Goal: Task Accomplishment & Management: Complete application form

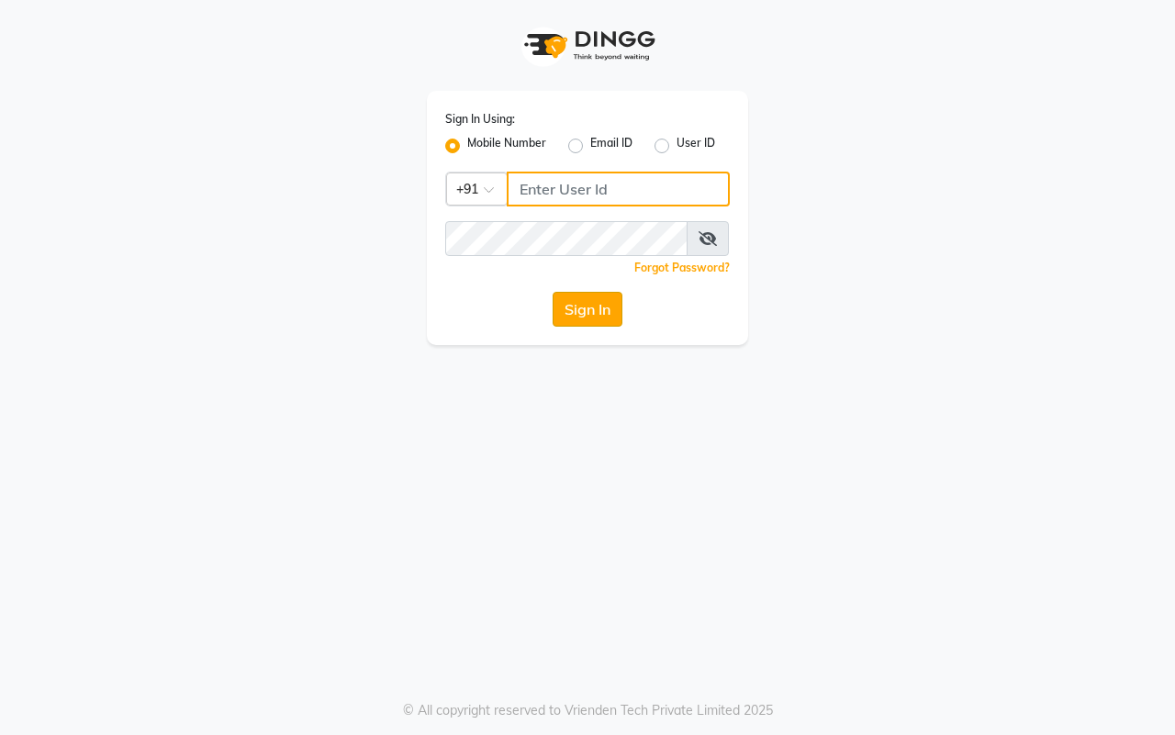
type input "7977738938"
click at [584, 318] on button "Sign In" at bounding box center [588, 309] width 70 height 35
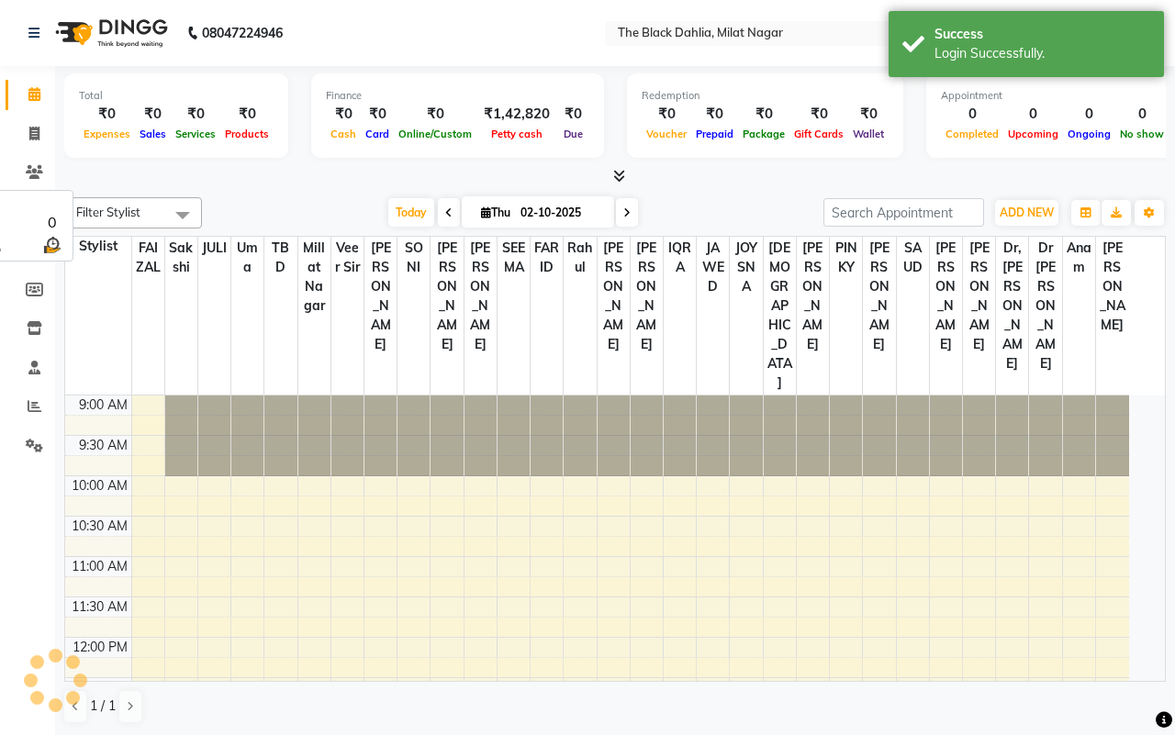
select select "en"
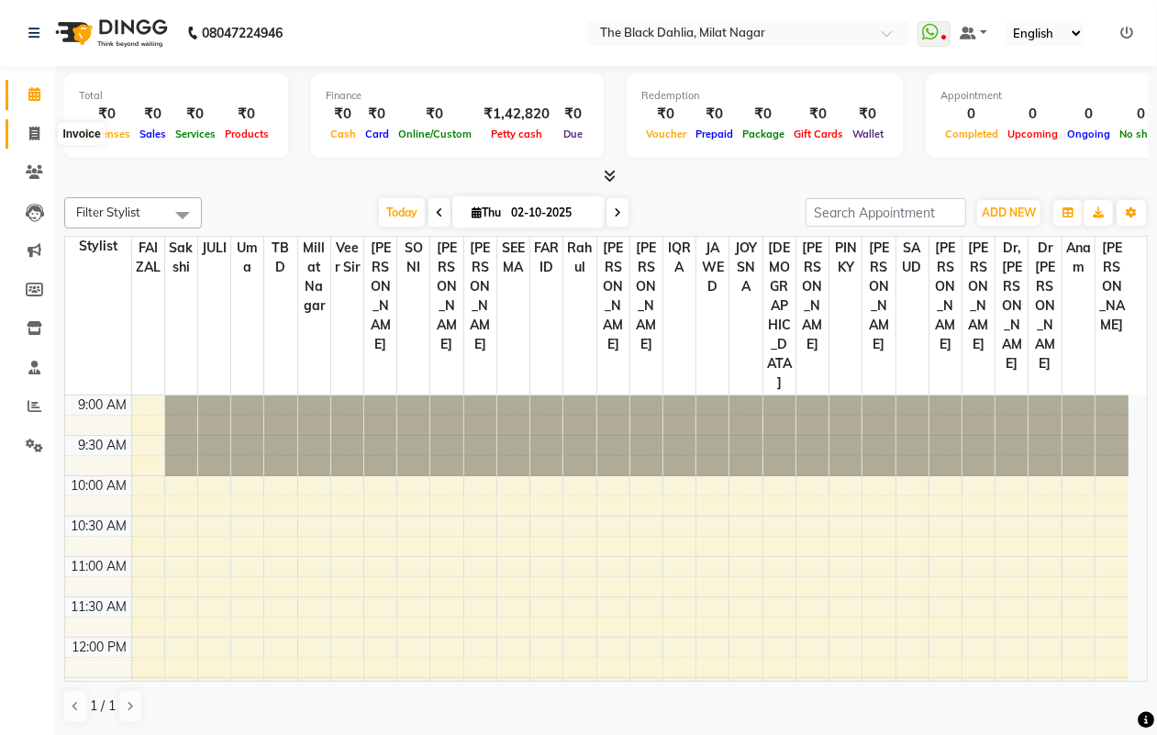
click at [33, 135] on icon at bounding box center [34, 134] width 10 height 14
select select "4335"
select select "service"
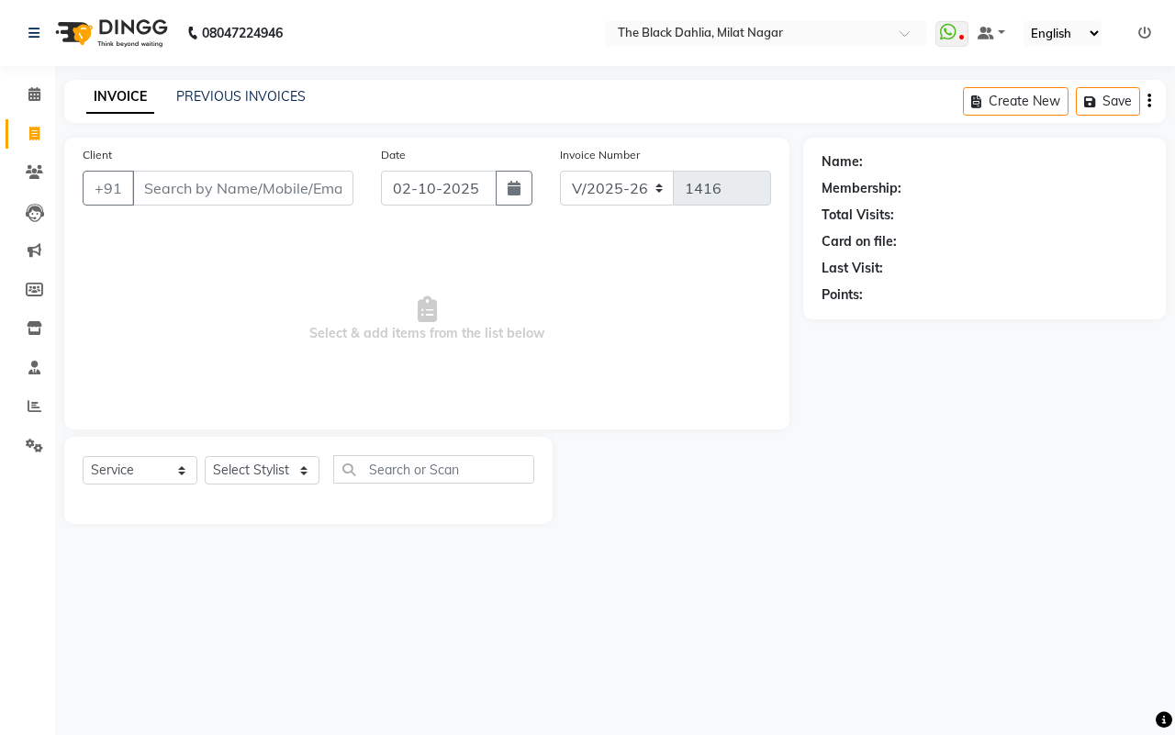
click at [236, 167] on div "Client +91" at bounding box center [218, 182] width 298 height 75
click at [241, 193] on input "Client" at bounding box center [242, 188] width 221 height 35
click at [246, 94] on link "PREVIOUS INVOICES" at bounding box center [240, 96] width 129 height 17
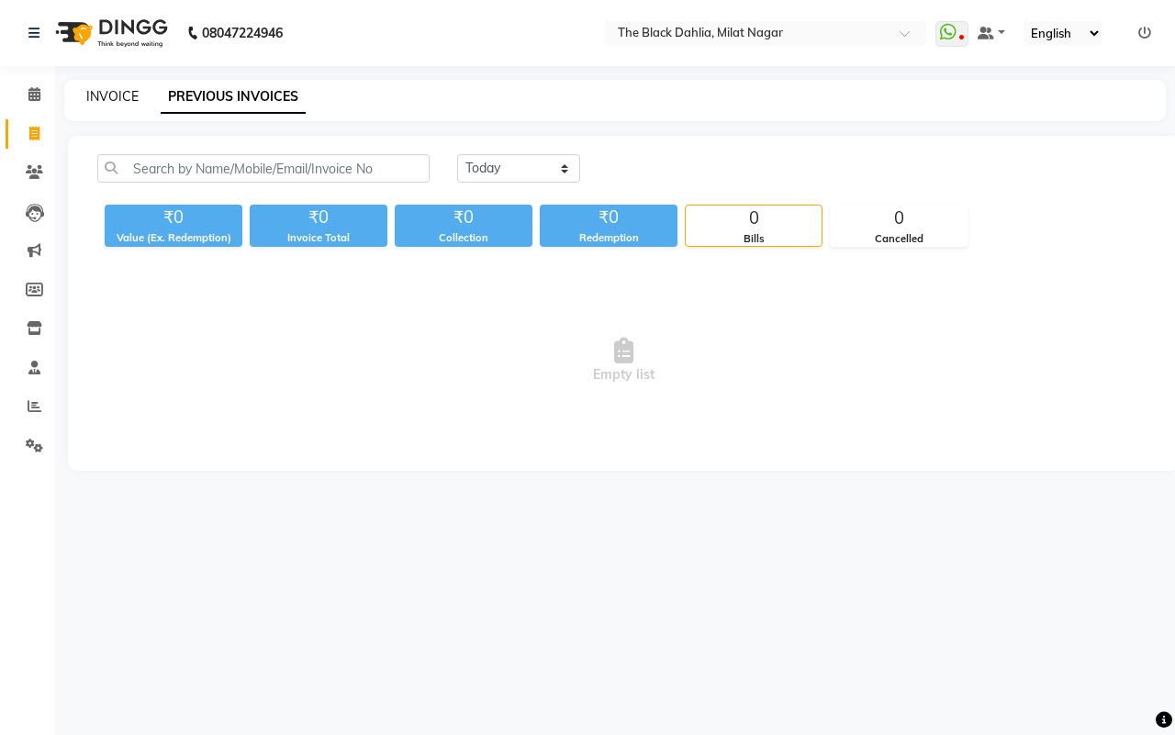
click at [110, 95] on link "INVOICE" at bounding box center [112, 96] width 52 height 17
select select "4335"
select select "service"
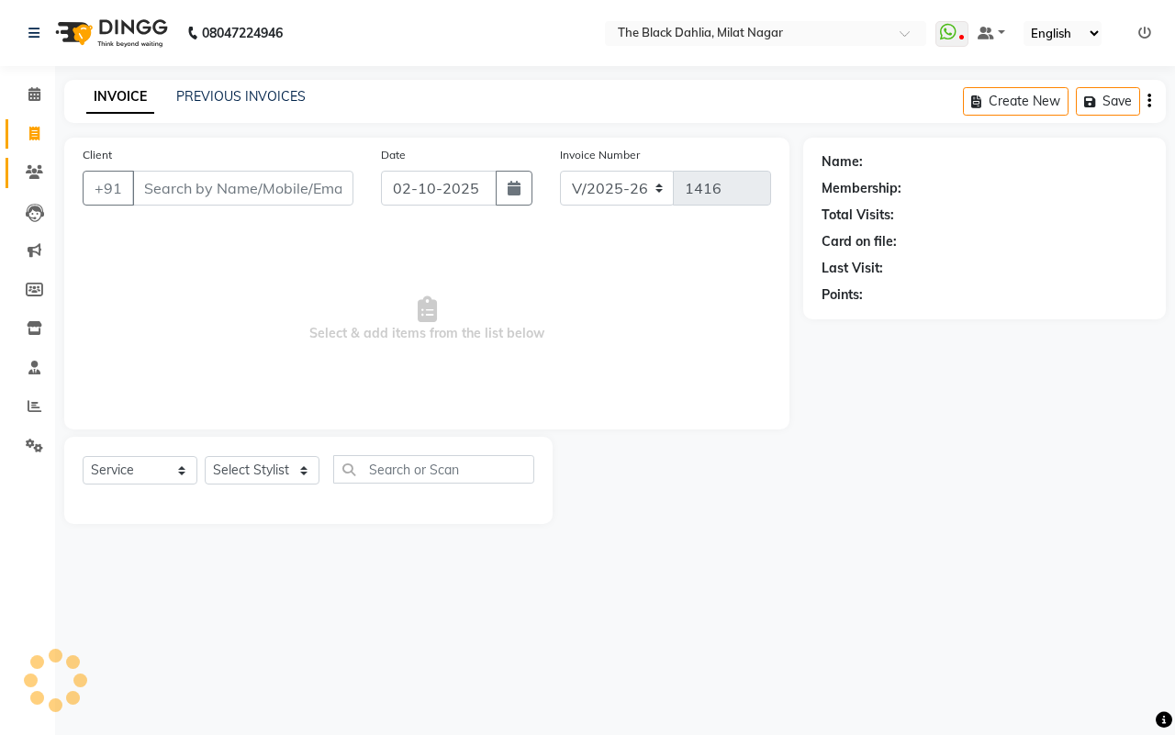
click at [18, 167] on span at bounding box center [34, 172] width 32 height 21
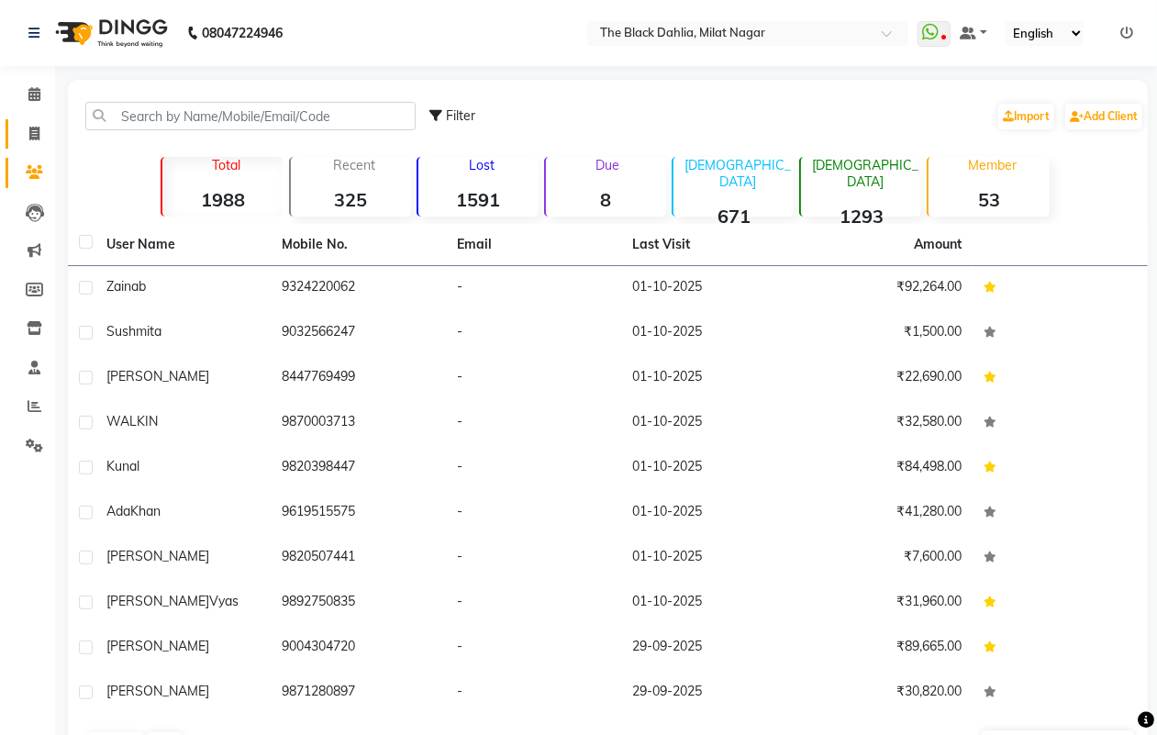
click at [10, 133] on link "Invoice" at bounding box center [28, 134] width 44 height 30
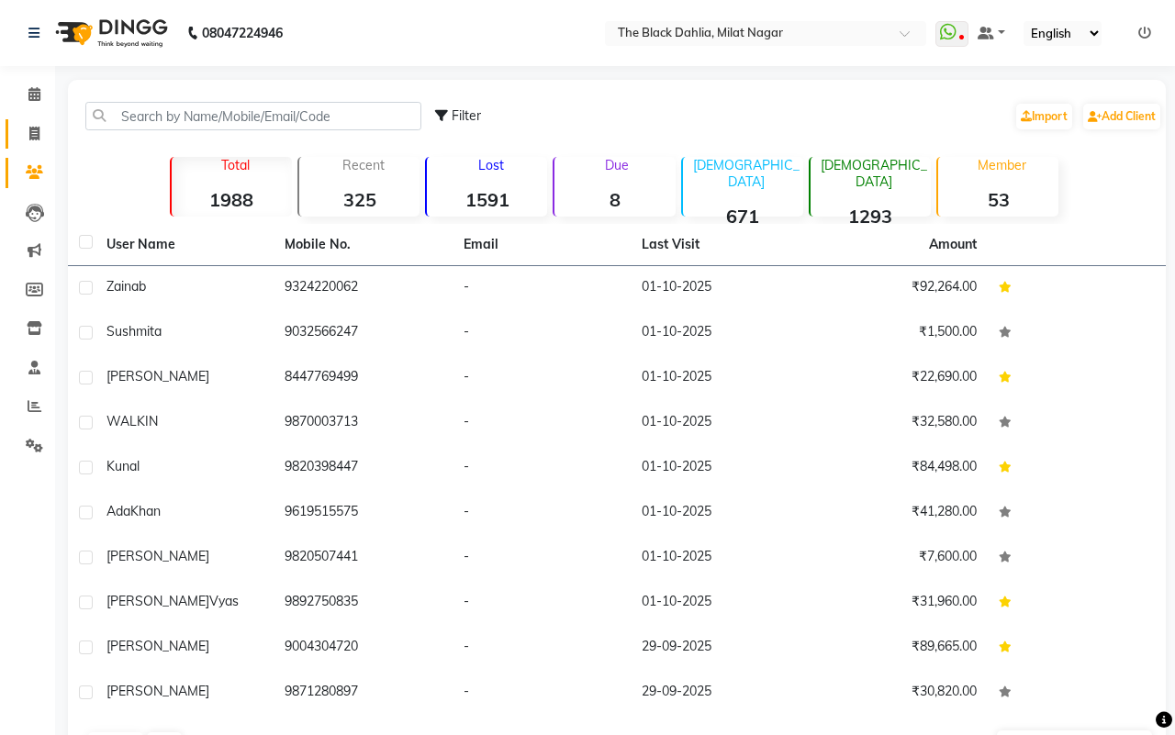
select select "4335"
select select "service"
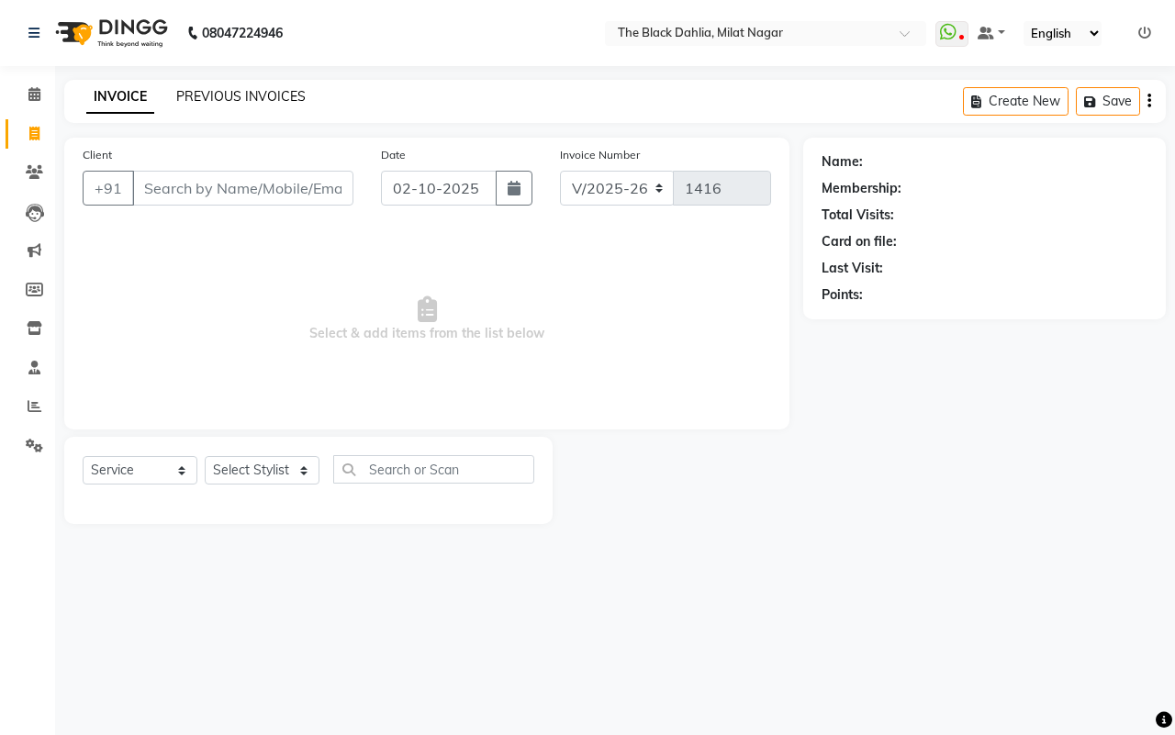
click at [251, 94] on link "PREVIOUS INVOICES" at bounding box center [240, 96] width 129 height 17
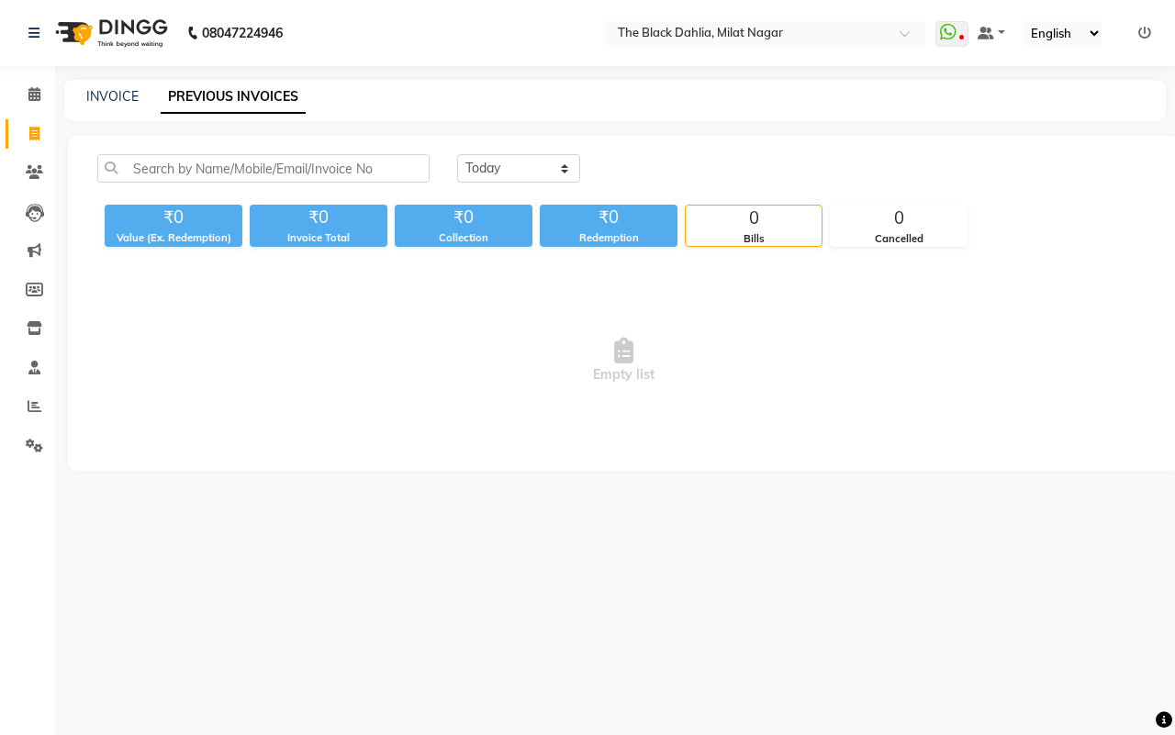
click at [108, 51] on img at bounding box center [110, 32] width 126 height 51
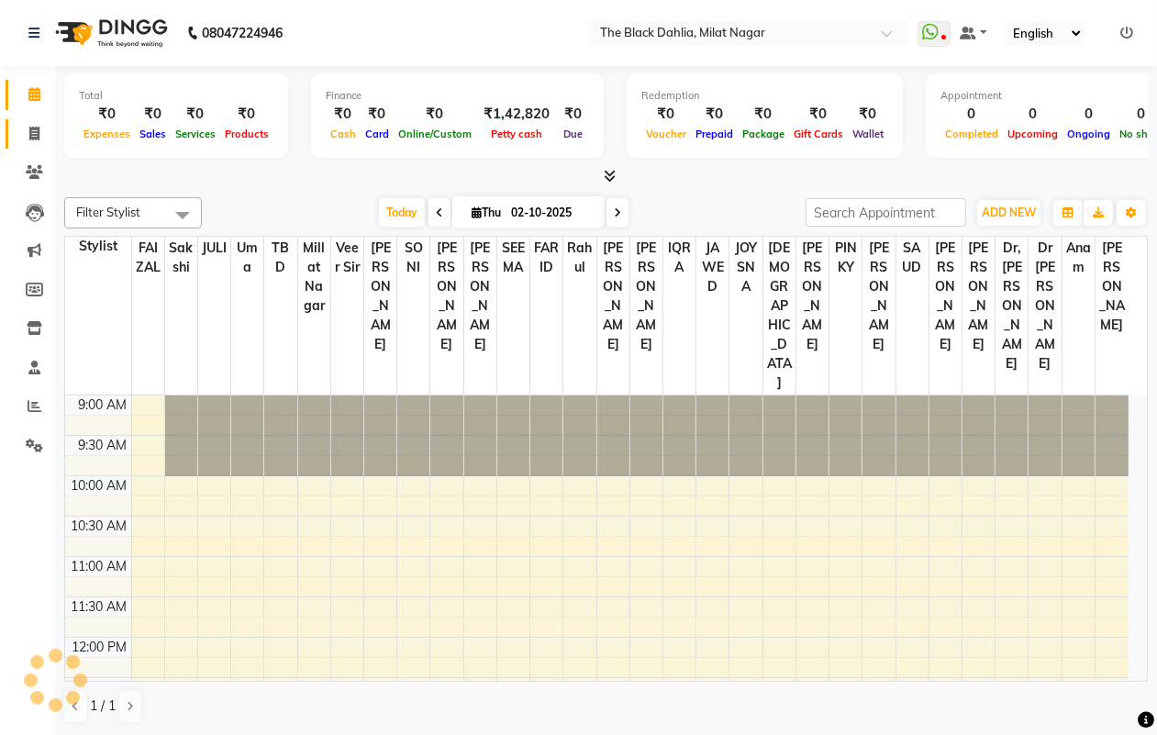
click at [29, 134] on icon at bounding box center [34, 134] width 10 height 14
select select "4335"
select select "service"
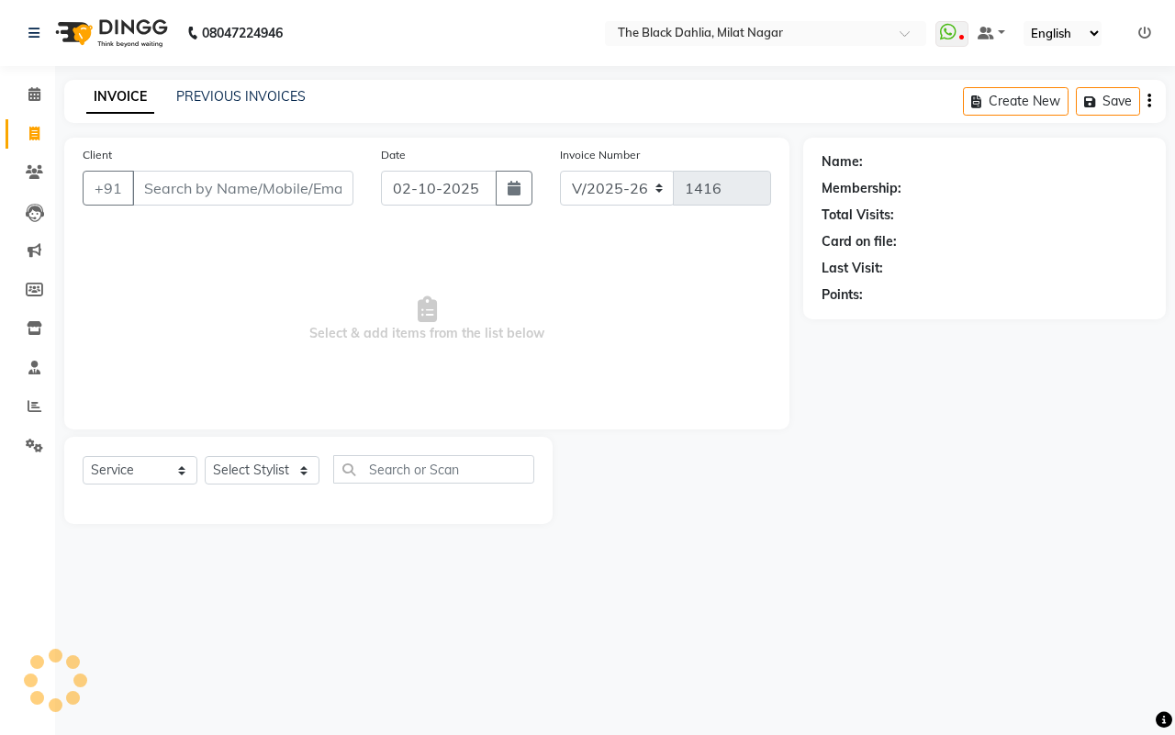
click at [211, 184] on input "Client" at bounding box center [242, 188] width 221 height 35
click at [422, 285] on span "Select & add items from the list below" at bounding box center [427, 320] width 688 height 184
click at [452, 298] on span "Select & add items from the list below" at bounding box center [427, 320] width 688 height 184
click at [232, 102] on link "PREVIOUS INVOICES" at bounding box center [240, 96] width 129 height 17
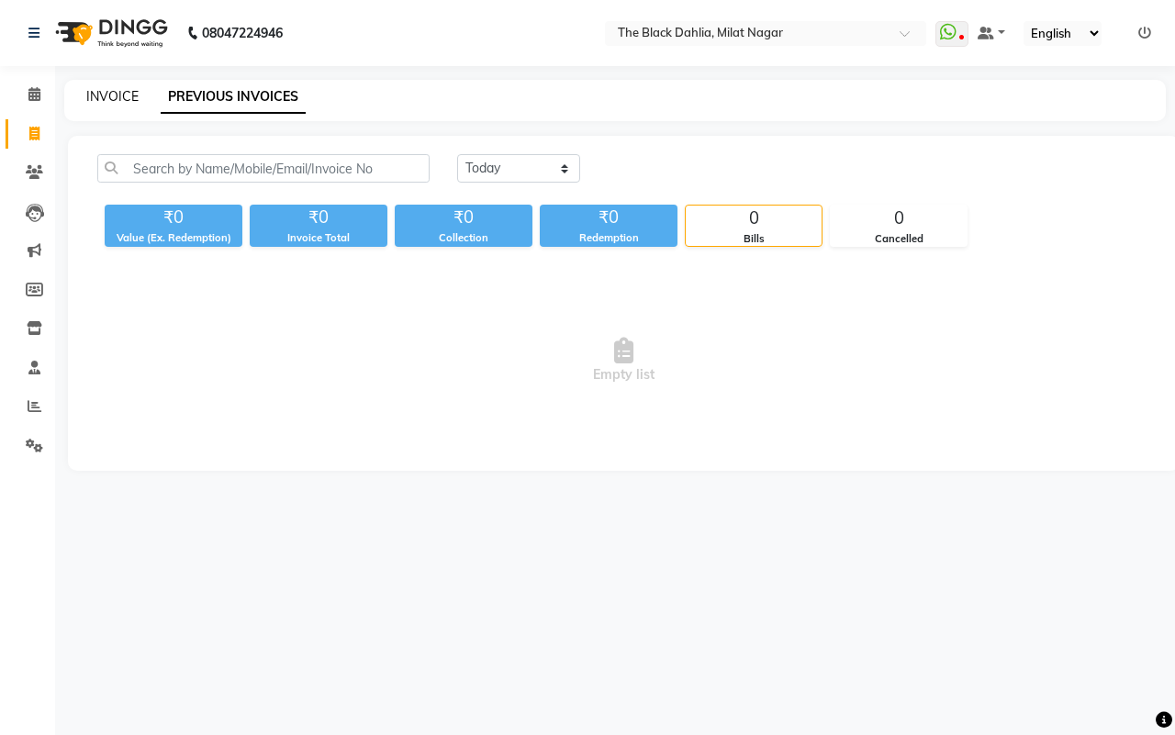
click at [98, 96] on link "INVOICE" at bounding box center [112, 96] width 52 height 17
select select "4335"
select select "service"
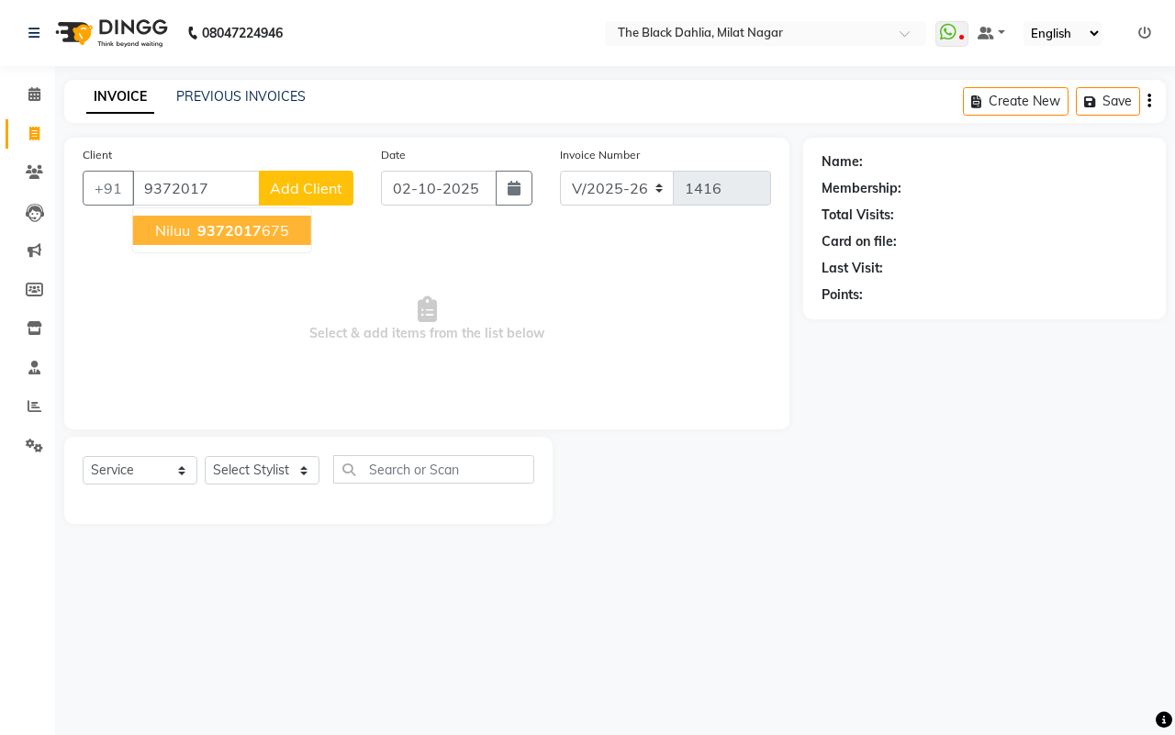
click at [173, 182] on input "9372017" at bounding box center [196, 188] width 128 height 35
type input "932017"
click at [171, 185] on input "932017" at bounding box center [196, 188] width 128 height 35
drag, startPoint x: 204, startPoint y: 185, endPoint x: 67, endPoint y: 189, distance: 136.8
click at [67, 189] on div "Client [PHONE_NUMBER] Add Client Date [DATE] Invoice Number V/2025 V/[PHONE_NUM…" at bounding box center [426, 284] width 725 height 292
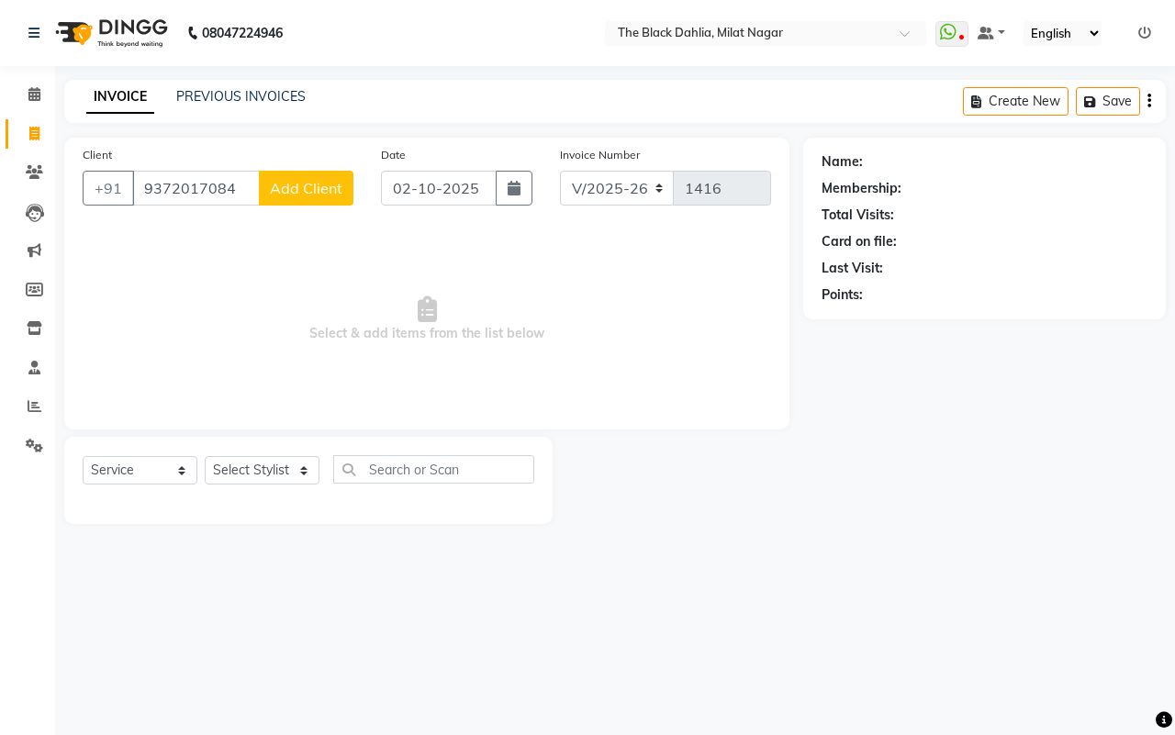
type input "9372017084"
click at [329, 199] on button "Add Client" at bounding box center [306, 188] width 95 height 35
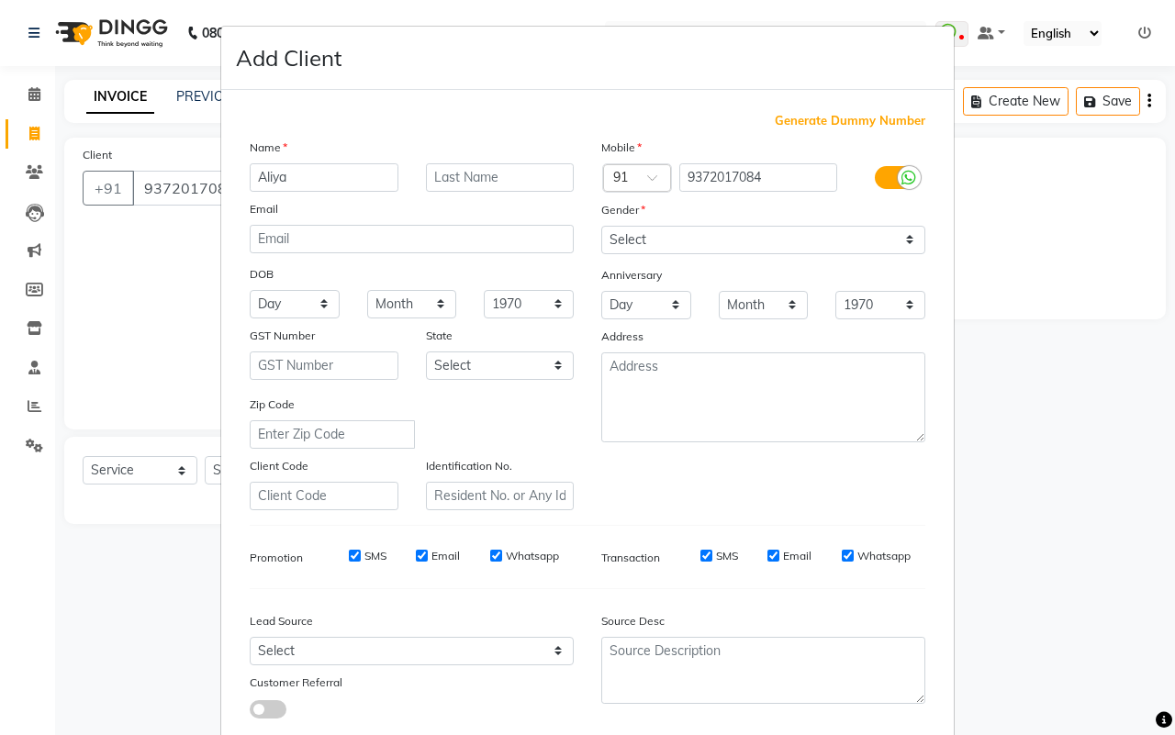
type input "Aliya"
click at [734, 235] on select "Select [DEMOGRAPHIC_DATA] [DEMOGRAPHIC_DATA] Other Prefer Not To Say" at bounding box center [763, 240] width 324 height 28
select select "[DEMOGRAPHIC_DATA]"
click at [601, 226] on select "Select [DEMOGRAPHIC_DATA] [DEMOGRAPHIC_DATA] Other Prefer Not To Say" at bounding box center [763, 240] width 324 height 28
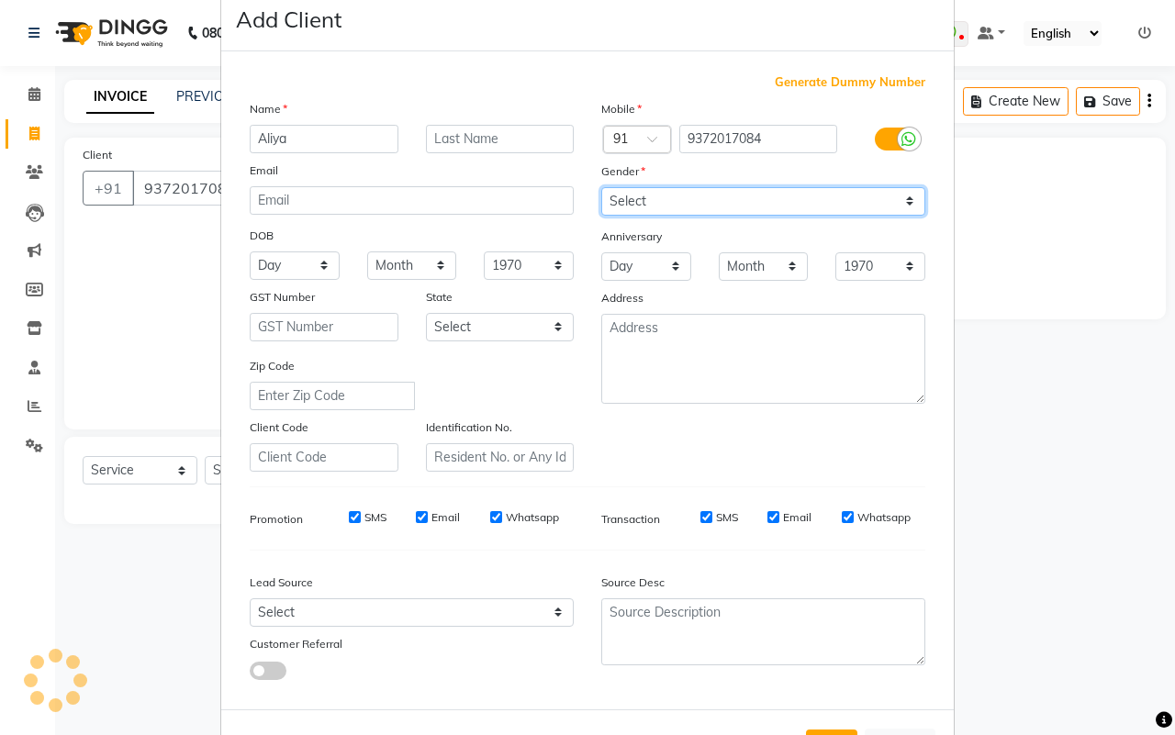
scroll to position [106, 0]
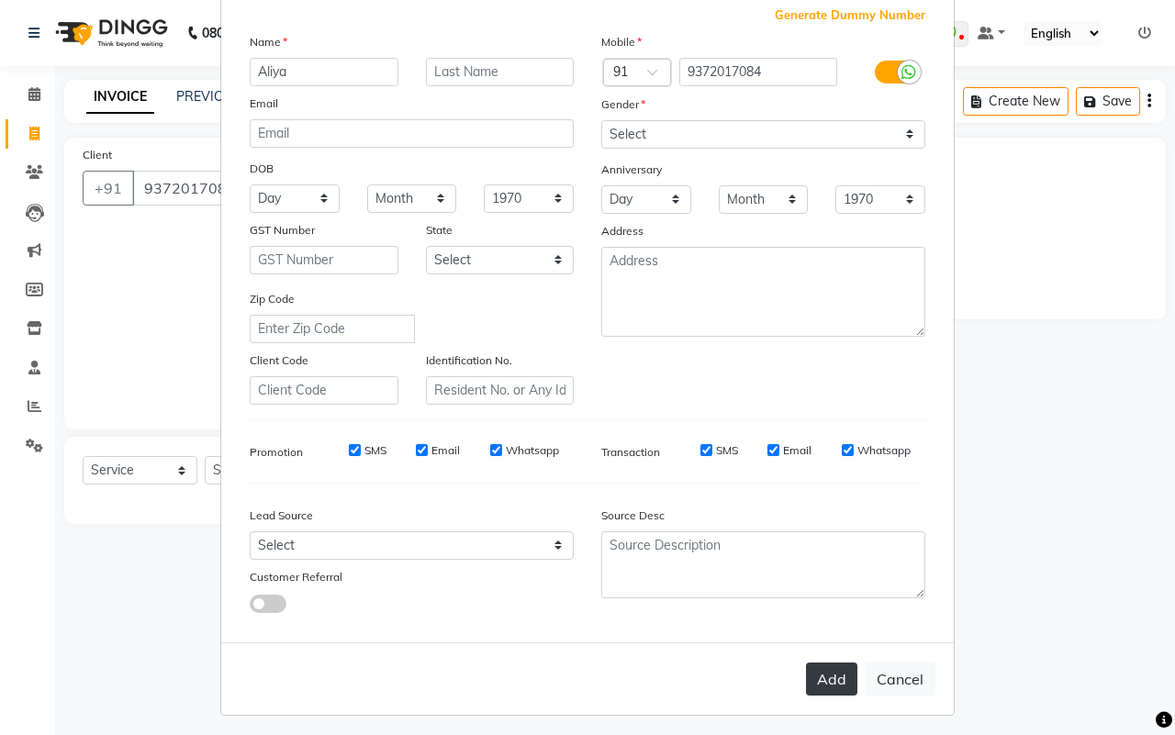
click at [819, 676] on button "Add" at bounding box center [831, 679] width 51 height 33
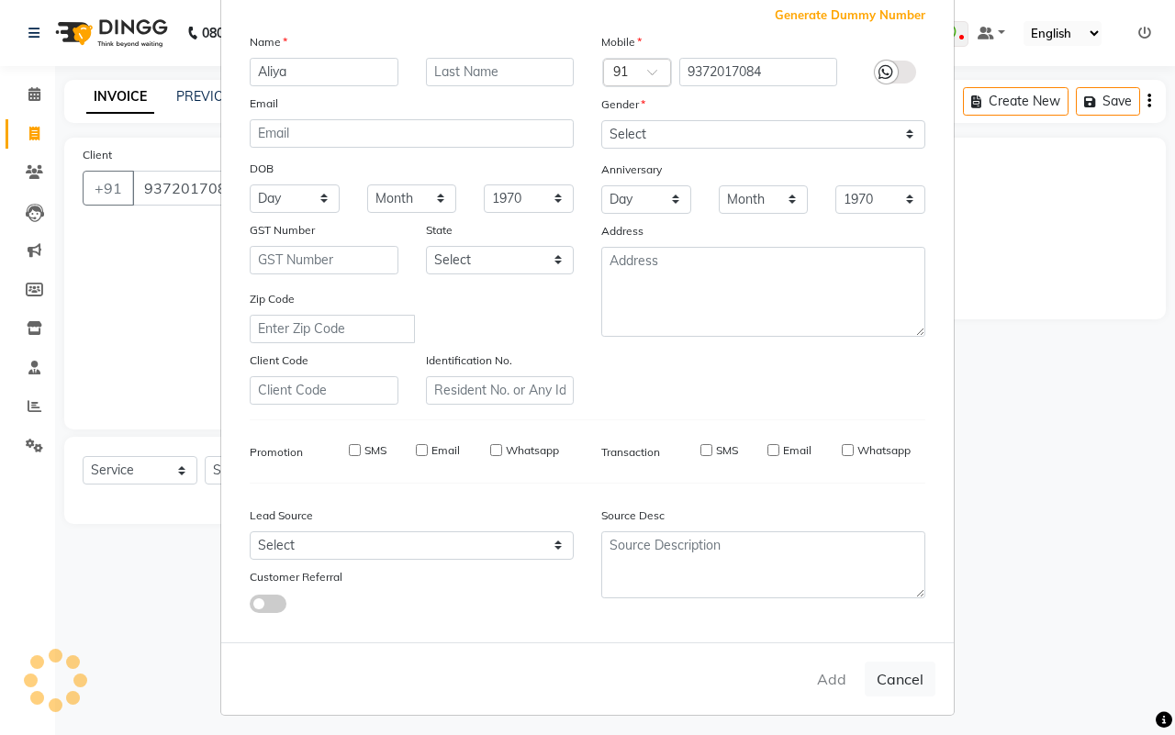
select select
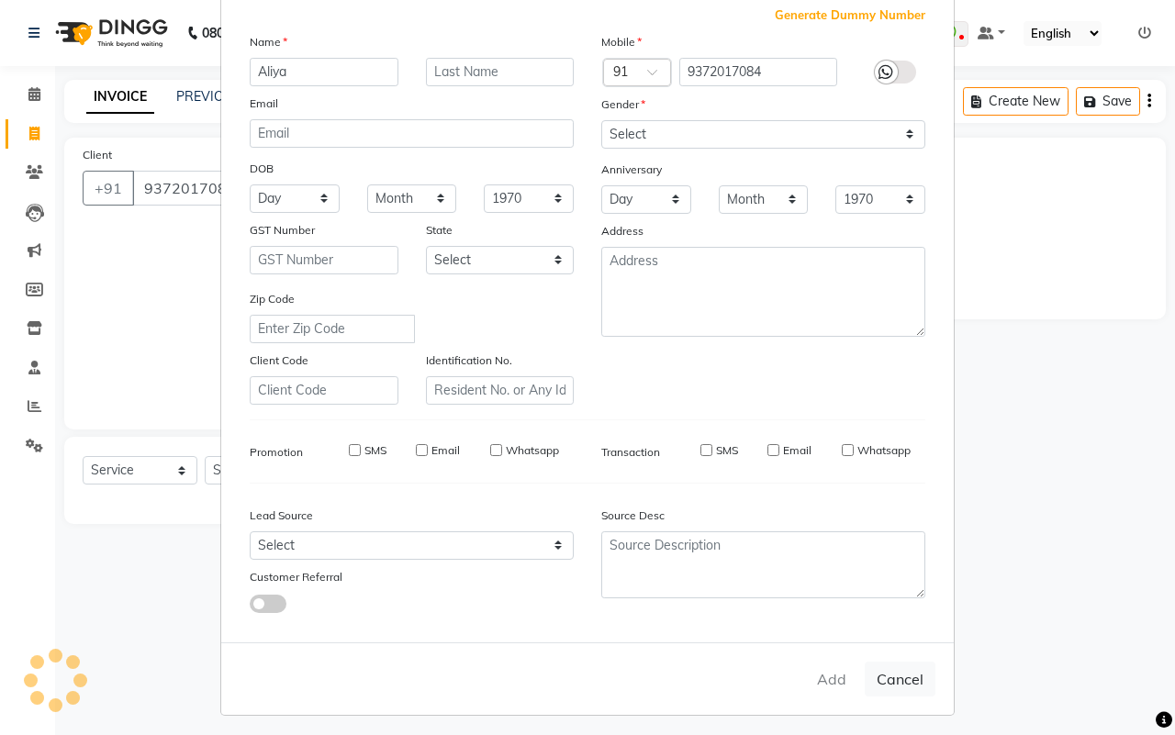
select select
checkbox input "false"
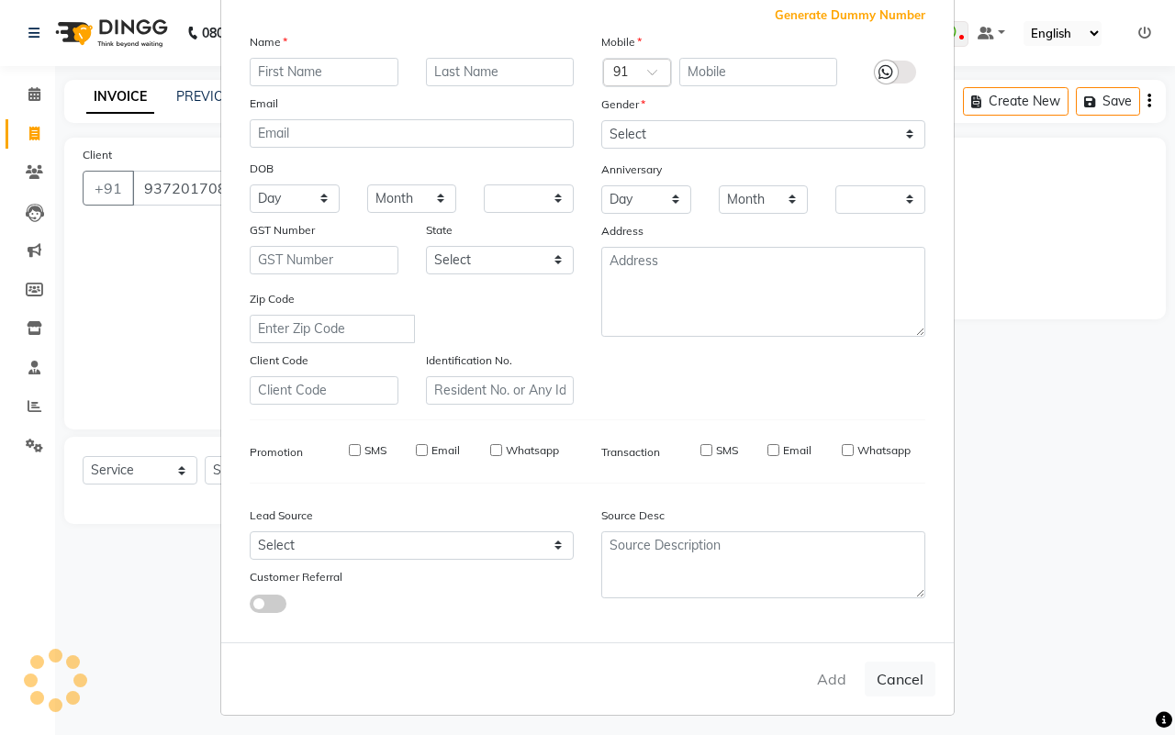
checkbox input "false"
